Goal: Information Seeking & Learning: Learn about a topic

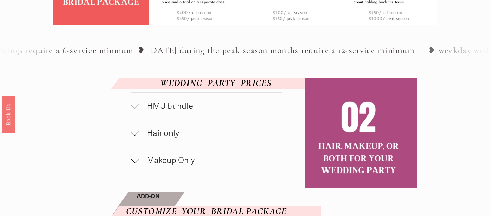
scroll to position [302, 0]
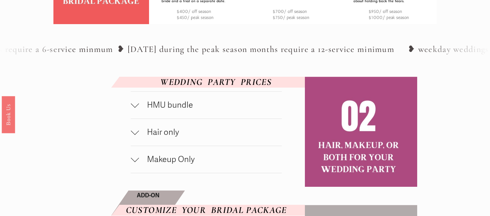
click at [183, 110] on span "HMU bundle" at bounding box center [210, 105] width 143 height 10
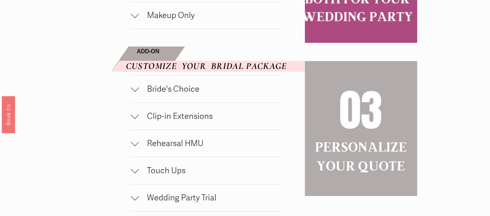
scroll to position [499, 0]
click at [192, 98] on button "Bride's Choice" at bounding box center [206, 88] width 151 height 27
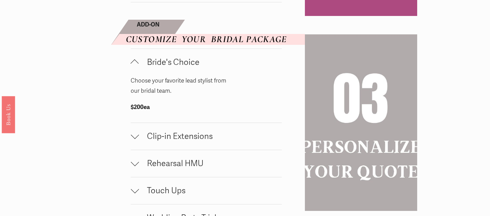
scroll to position [529, 0]
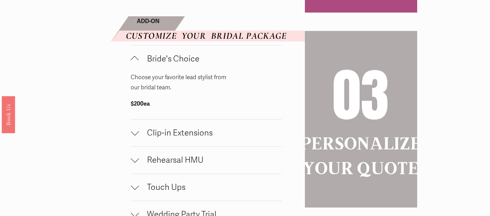
click at [171, 138] on span "Clip-in Extensions" at bounding box center [210, 133] width 143 height 10
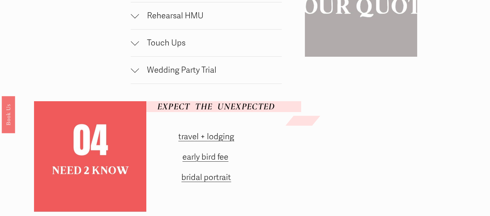
scroll to position [741, 0]
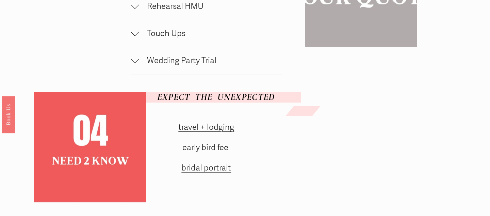
click at [189, 74] on button "Wedding Party Trial" at bounding box center [206, 60] width 151 height 27
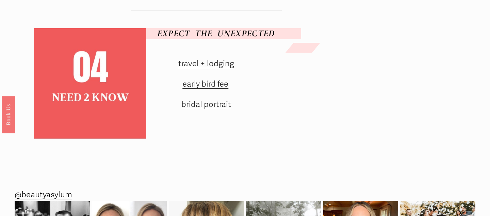
scroll to position [865, 0]
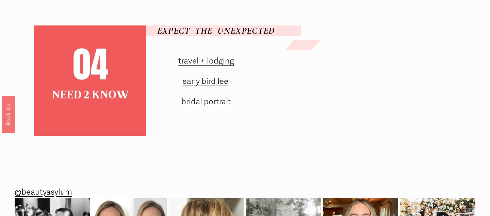
click at [195, 86] on link "early bird fee" at bounding box center [205, 82] width 46 height 10
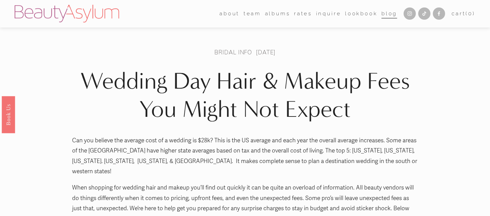
click at [0, 0] on link "Charlotte" at bounding box center [0, 0] width 0 height 0
click at [365, 14] on link "Lookbook" at bounding box center [361, 14] width 33 height 11
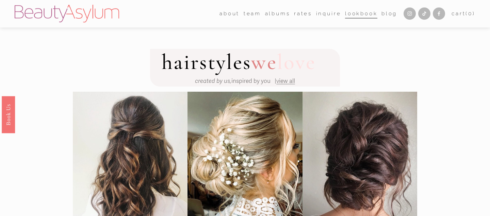
click at [274, 18] on link "albums" at bounding box center [277, 14] width 25 height 11
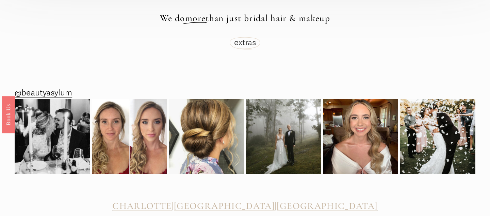
scroll to position [1883, 0]
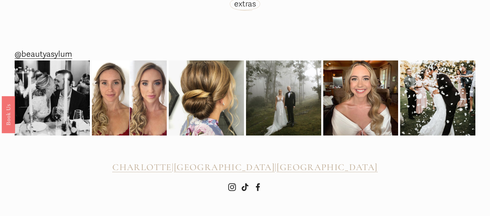
click at [171, 163] on span "CHARLOTTE" at bounding box center [141, 167] width 59 height 11
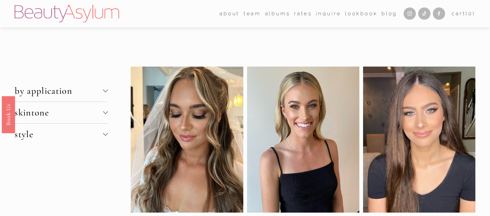
click at [83, 109] on span "skintone" at bounding box center [59, 112] width 88 height 11
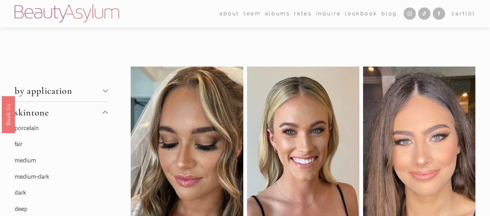
click at [19, 144] on link "fair" at bounding box center [19, 144] width 8 height 7
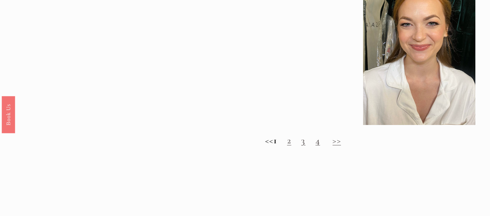
scroll to position [650, 0]
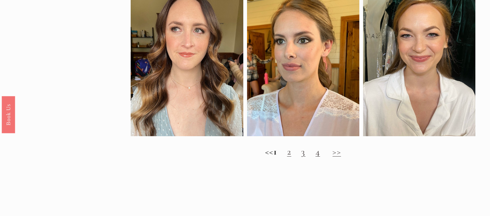
click at [294, 157] on div "<< 1 2 3 4 >>" at bounding box center [303, 151] width 344 height 23
click at [291, 155] on link "2" at bounding box center [289, 151] width 4 height 11
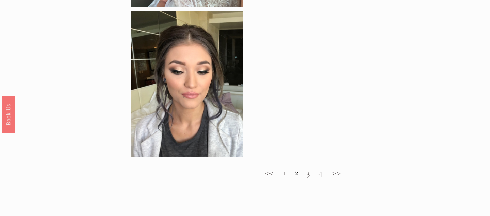
scroll to position [623, 0]
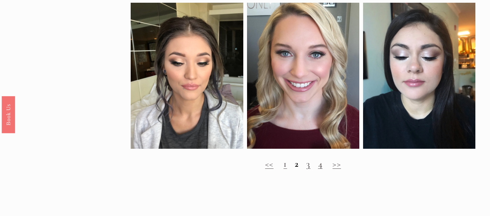
click at [306, 165] on link "3" at bounding box center [308, 163] width 4 height 11
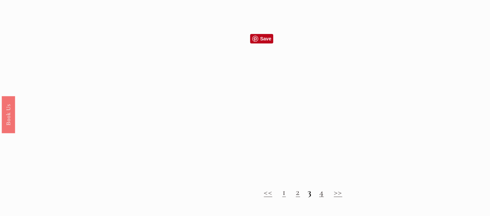
scroll to position [637, 0]
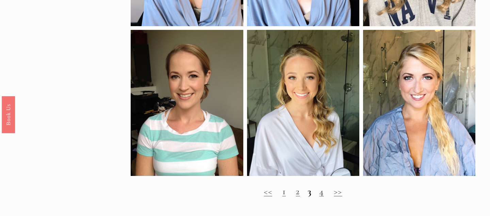
click at [321, 193] on link "4" at bounding box center [321, 191] width 4 height 11
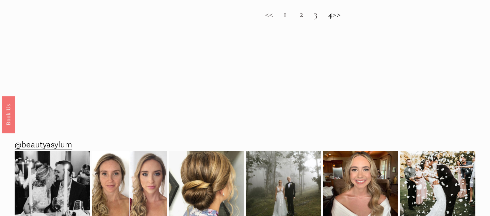
scroll to position [774, 0]
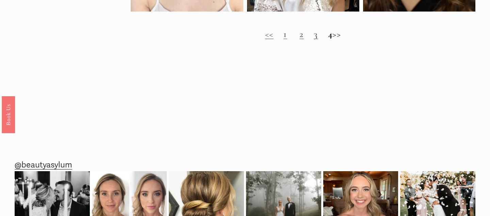
click at [342, 36] on h2 "<< 1 2 3 4 >>" at bounding box center [303, 34] width 344 height 11
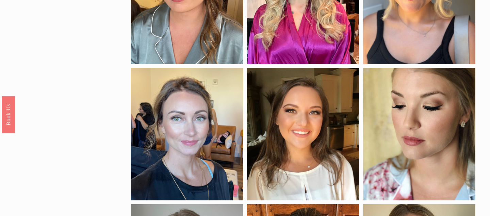
scroll to position [0, 0]
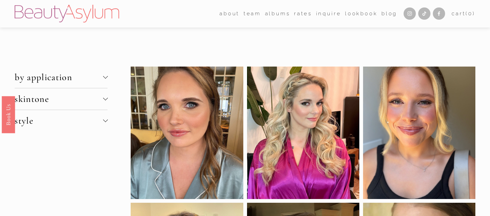
click at [74, 101] on span "skintone" at bounding box center [59, 99] width 88 height 11
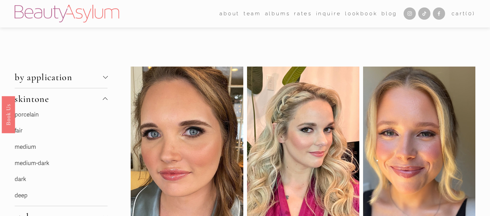
click at [27, 116] on link "porcelain" at bounding box center [27, 114] width 24 height 7
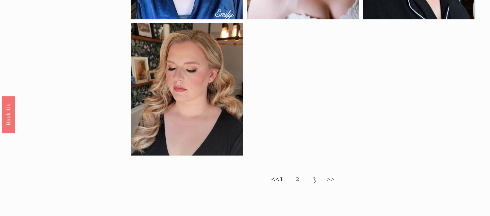
scroll to position [453, 0]
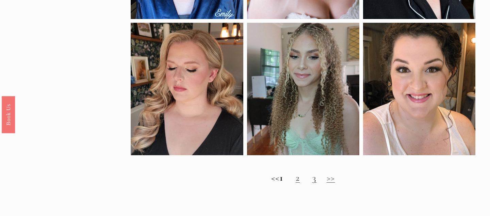
click at [309, 179] on h2 "<< 1 2 3 >>" at bounding box center [303, 178] width 344 height 11
click at [300, 182] on link "2" at bounding box center [298, 177] width 4 height 11
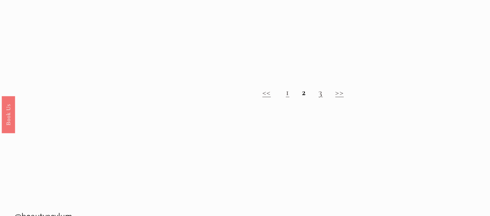
scroll to position [551, 0]
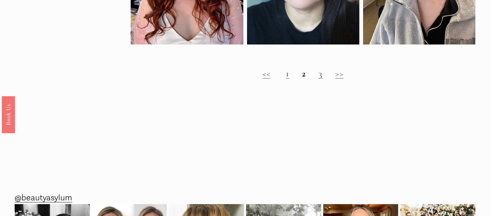
click at [316, 75] on h2 "<< 1 2 3 >>" at bounding box center [303, 73] width 344 height 11
click at [320, 73] on link "3" at bounding box center [320, 73] width 4 height 11
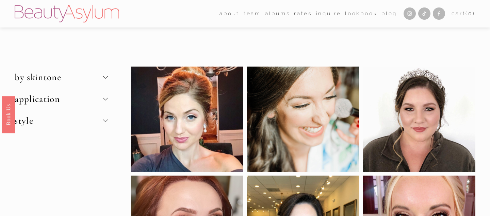
click at [98, 120] on span "style" at bounding box center [59, 120] width 88 height 11
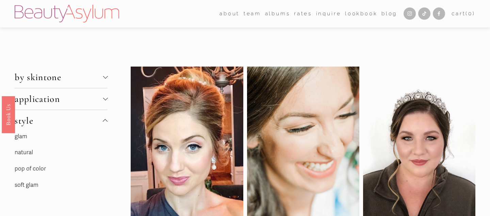
click at [26, 152] on link "natural" at bounding box center [24, 152] width 18 height 7
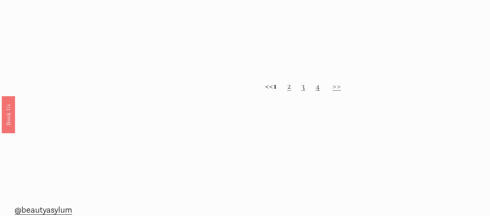
scroll to position [702, 0]
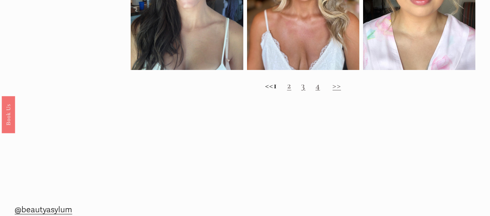
click at [291, 86] on link "2" at bounding box center [289, 85] width 4 height 11
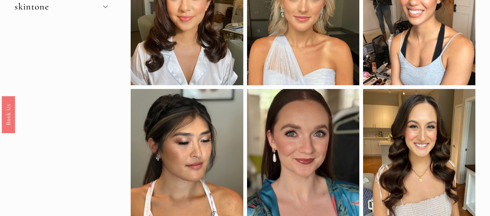
scroll to position [0, 0]
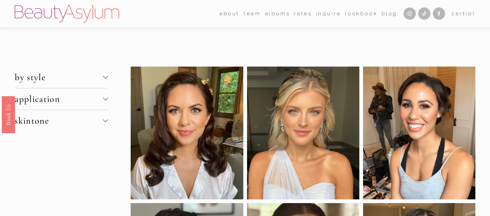
click at [277, 13] on link "albums" at bounding box center [277, 14] width 25 height 11
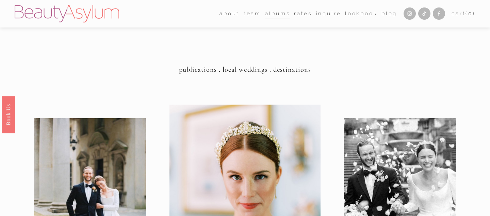
click at [279, 13] on link "albums" at bounding box center [277, 14] width 25 height 11
click at [351, 8] on div "about Career Coming Soon Meet Jessica" at bounding box center [206, 14] width 382 height 18
click at [352, 13] on link "Lookbook" at bounding box center [361, 14] width 33 height 11
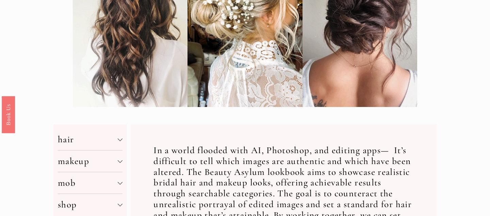
scroll to position [160, 0]
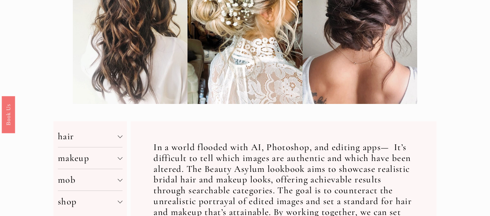
click at [114, 135] on span "hair" at bounding box center [88, 136] width 60 height 11
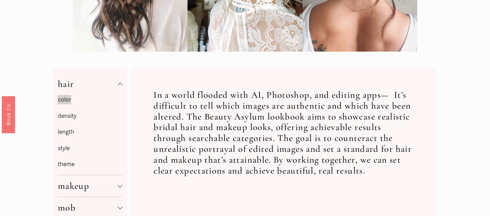
scroll to position [215, 0]
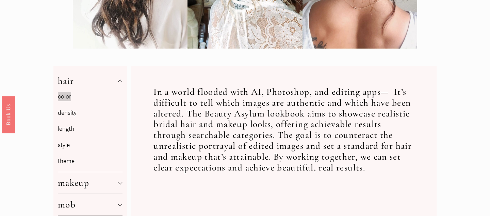
click at [67, 161] on link "theme" at bounding box center [66, 161] width 17 height 7
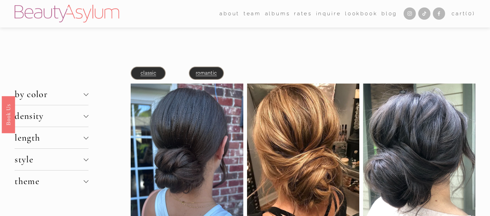
scroll to position [30, 0]
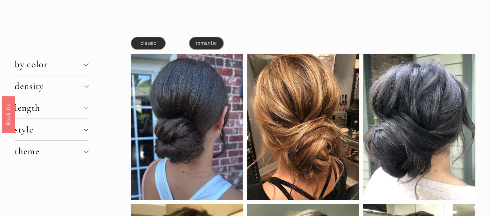
click at [83, 153] on span "theme" at bounding box center [49, 151] width 69 height 11
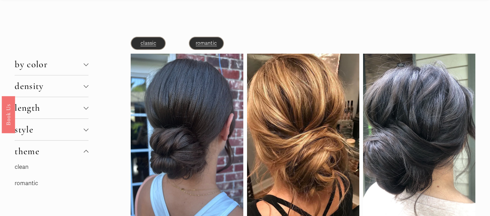
click at [85, 87] on div at bounding box center [86, 86] width 5 height 5
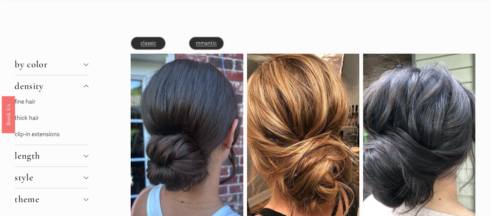
click at [87, 62] on div at bounding box center [86, 63] width 5 height 5
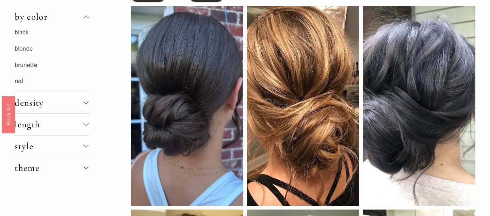
scroll to position [88, 0]
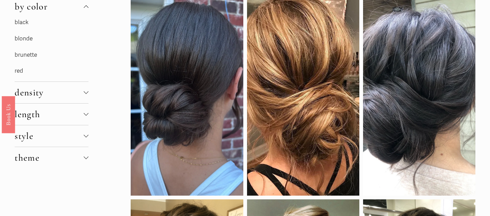
click at [81, 132] on span "style" at bounding box center [49, 136] width 69 height 11
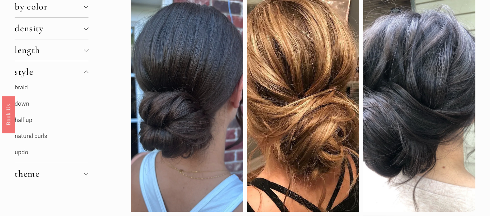
click at [21, 101] on link "down" at bounding box center [22, 103] width 15 height 7
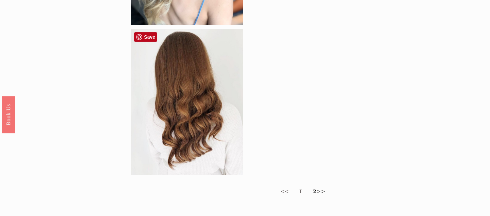
scroll to position [685, 0]
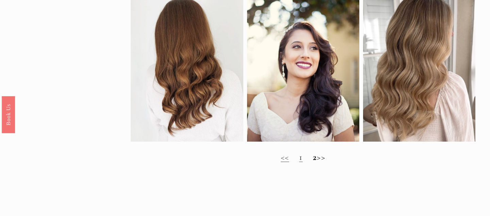
click at [313, 159] on strong "2" at bounding box center [315, 157] width 4 height 11
click at [313, 156] on strong "2" at bounding box center [315, 157] width 4 height 11
click at [313, 158] on strong "2" at bounding box center [315, 157] width 4 height 11
click at [327, 164] on div "<< 1 2 >>" at bounding box center [303, 157] width 344 height 23
click at [326, 159] on h2 "<< 1 2 >>" at bounding box center [303, 157] width 344 height 11
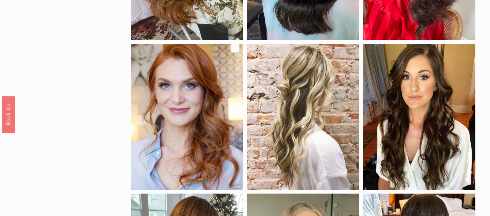
scroll to position [0, 0]
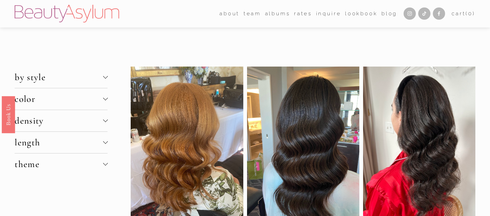
click at [104, 77] on div at bounding box center [105, 76] width 5 height 5
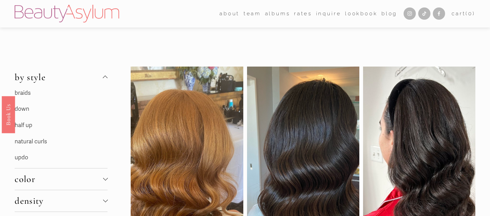
click at [25, 124] on link "half up" at bounding box center [24, 125] width 18 height 7
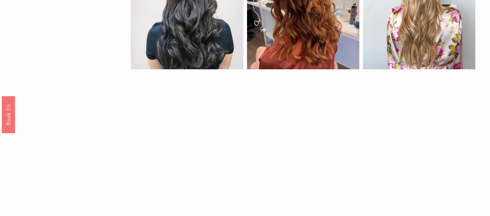
scroll to position [589, 0]
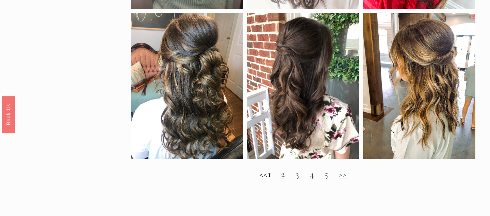
click at [285, 176] on link "2" at bounding box center [283, 174] width 4 height 11
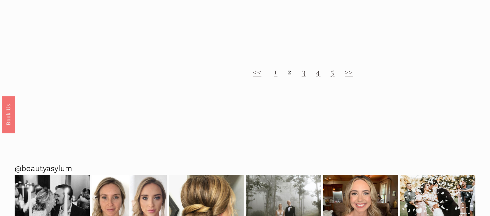
scroll to position [765, 0]
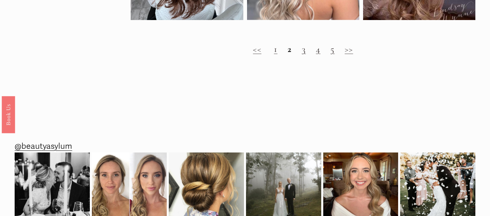
click at [304, 50] on link "3" at bounding box center [304, 49] width 4 height 11
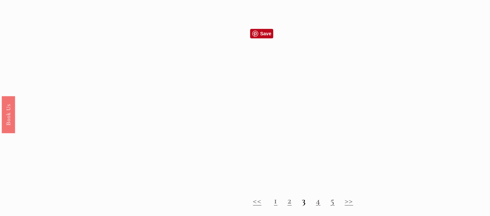
scroll to position [627, 0]
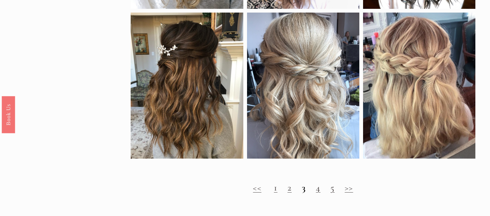
click at [318, 190] on link "4" at bounding box center [318, 187] width 4 height 11
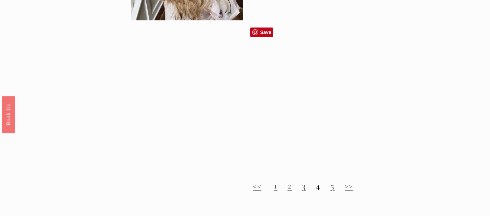
scroll to position [648, 0]
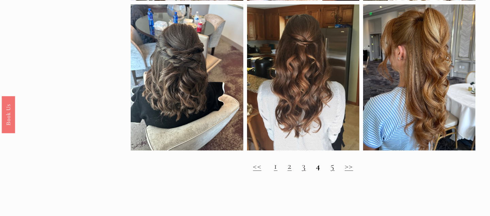
click at [331, 165] on link "5" at bounding box center [332, 166] width 4 height 11
